Goal: Task Accomplishment & Management: Manage account settings

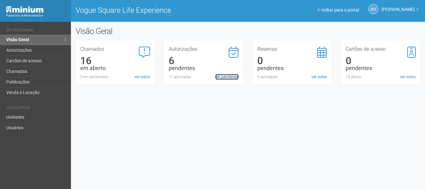
click at [227, 74] on link "ver pendentes" at bounding box center [227, 77] width 23 height 6
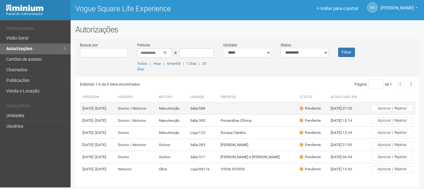
click at [153, 112] on td "Diurno / Noturno" at bounding box center [136, 108] width 41 height 12
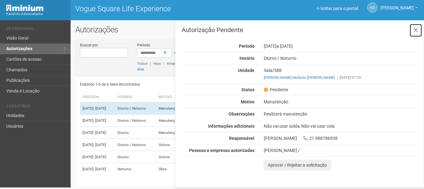
click at [417, 27] on icon at bounding box center [416, 30] width 5 height 6
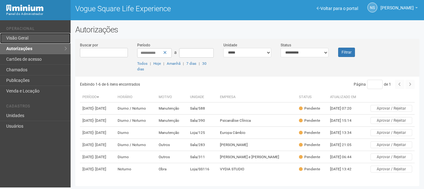
click at [45, 36] on link "Visão Geral" at bounding box center [35, 38] width 71 height 11
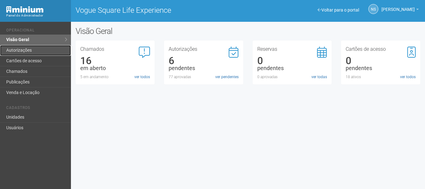
click at [70, 55] on link "Autorizações" at bounding box center [35, 50] width 71 height 11
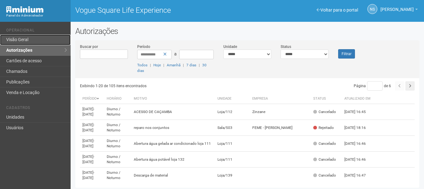
click at [23, 37] on link "Visão Geral" at bounding box center [35, 40] width 71 height 11
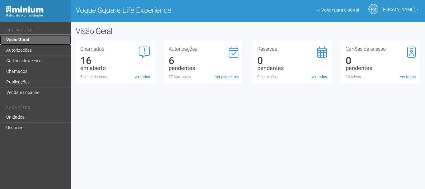
click at [25, 40] on link "Visão Geral" at bounding box center [35, 40] width 71 height 11
